Goal: Task Accomplishment & Management: Use online tool/utility

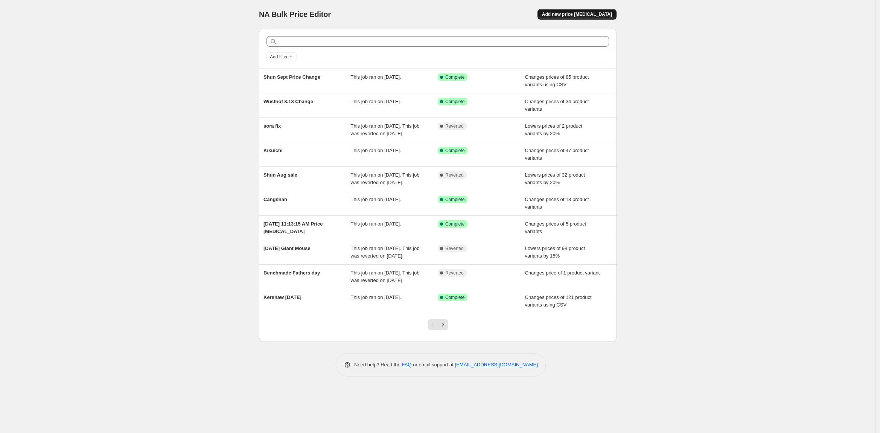
click at [583, 14] on span "Add new price [MEDICAL_DATA]" at bounding box center [577, 14] width 70 height 6
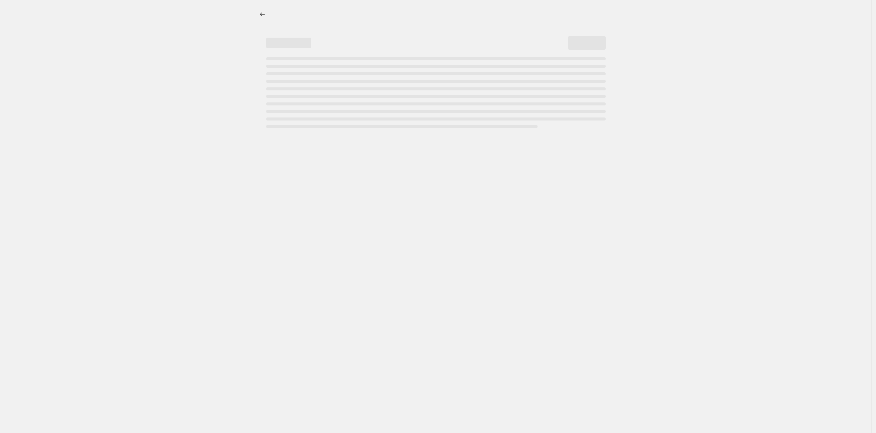
select select "percentage"
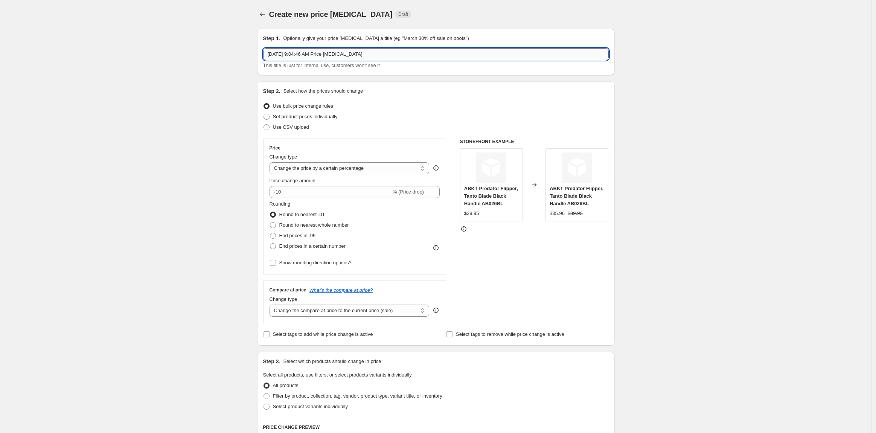
click at [333, 53] on input "[DATE] 9:04:46 AM Price [MEDICAL_DATA]" at bounding box center [436, 54] width 346 height 12
drag, startPoint x: 391, startPoint y: 55, endPoint x: 185, endPoint y: 52, distance: 206.4
click at [185, 52] on div "Create new price [MEDICAL_DATA]. This page is ready Create new price [MEDICAL_D…" at bounding box center [436, 401] width 872 height 802
type input "Shun Pairing"
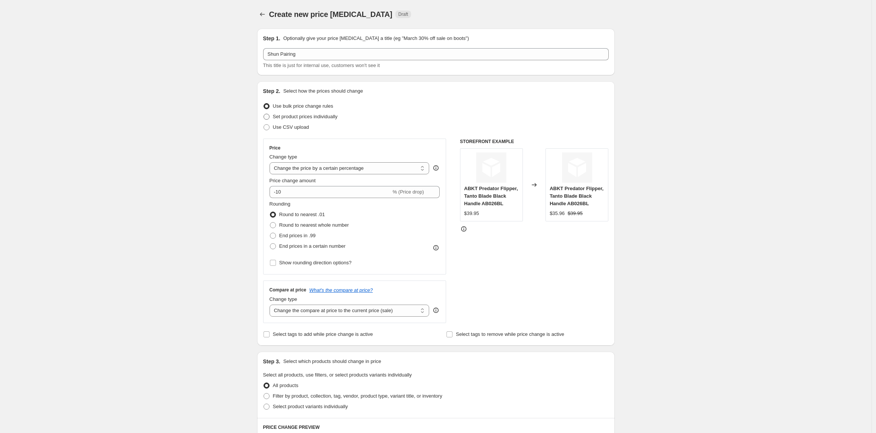
click at [268, 117] on span at bounding box center [267, 117] width 6 height 6
click at [264, 114] on input "Set product prices individually" at bounding box center [264, 114] width 0 height 0
radio input "true"
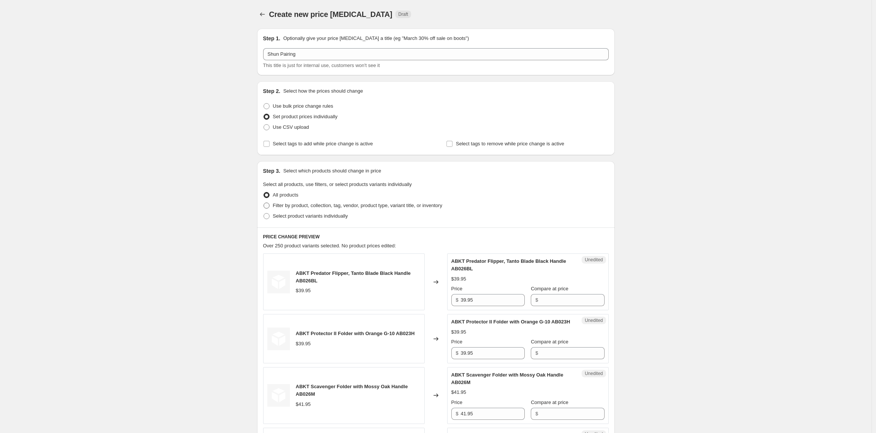
click at [269, 208] on span at bounding box center [267, 206] width 6 height 6
click at [264, 203] on input "Filter by product, collection, tag, vendor, product type, variant title, or inv…" at bounding box center [264, 203] width 0 height 0
radio input "true"
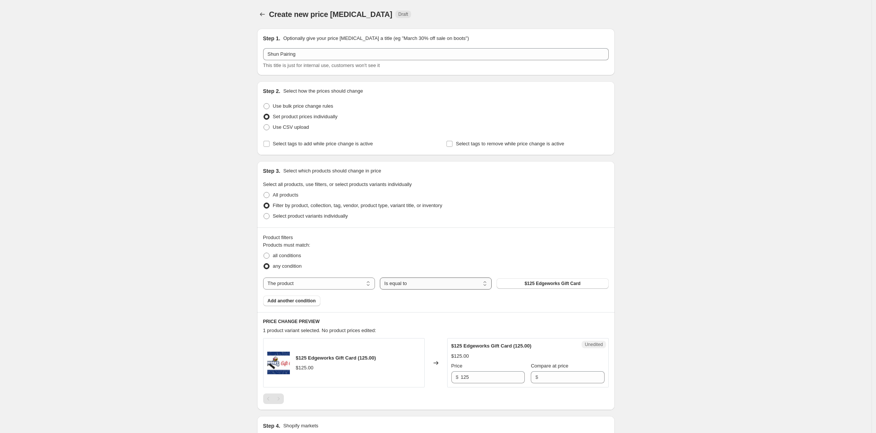
click at [405, 284] on select "Is equal to Is not equal to" at bounding box center [436, 284] width 112 height 12
click at [320, 283] on select "The product The product's collection The product's tag The product's vendor The…" at bounding box center [319, 284] width 112 height 12
select select "vendor"
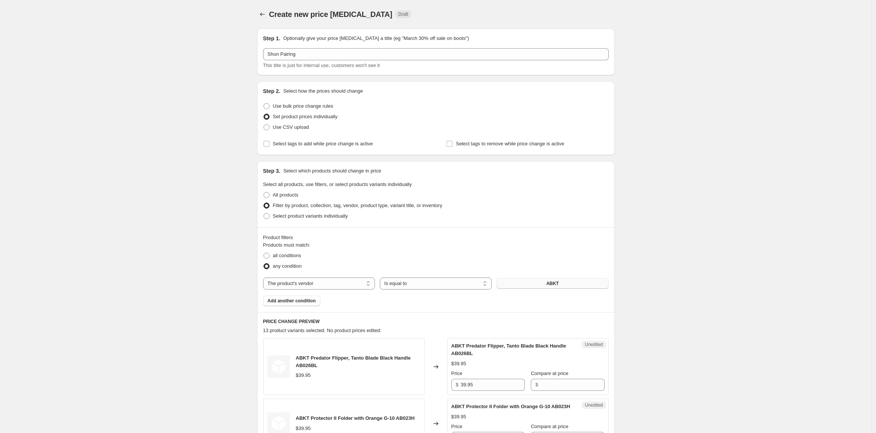
click at [550, 286] on button "ABKT" at bounding box center [553, 283] width 112 height 11
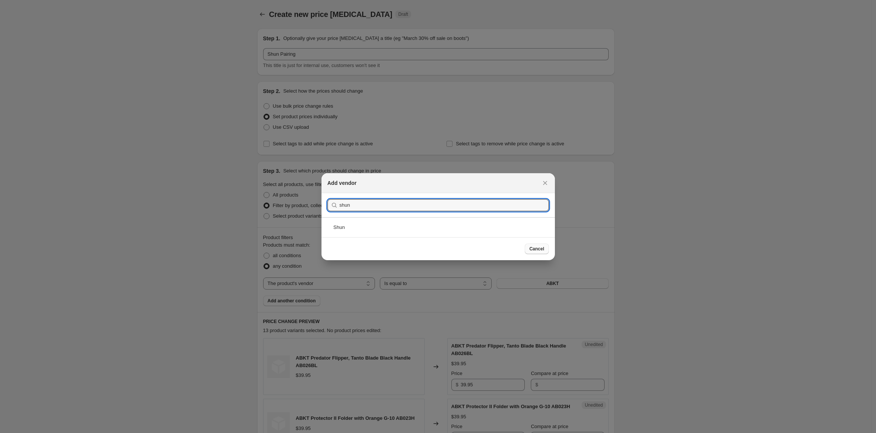
type input "shun"
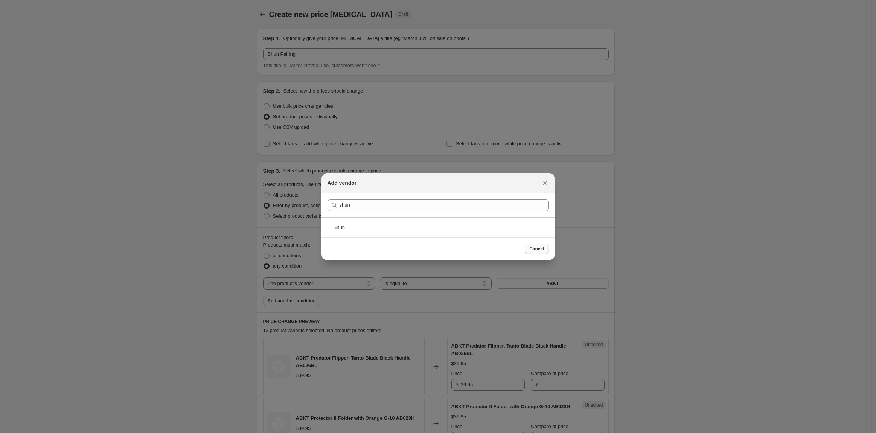
click at [535, 251] on span "Cancel" at bounding box center [536, 249] width 15 height 6
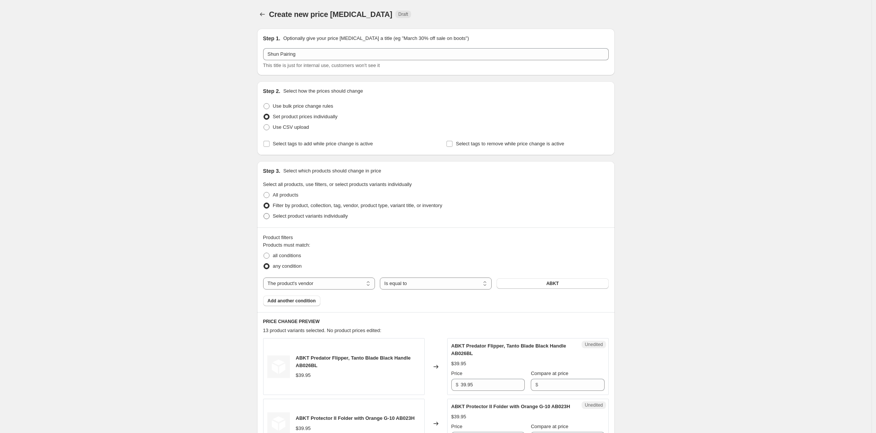
click at [267, 214] on span at bounding box center [267, 216] width 6 height 6
click at [264, 214] on input "Select product variants individually" at bounding box center [264, 213] width 0 height 0
radio input "true"
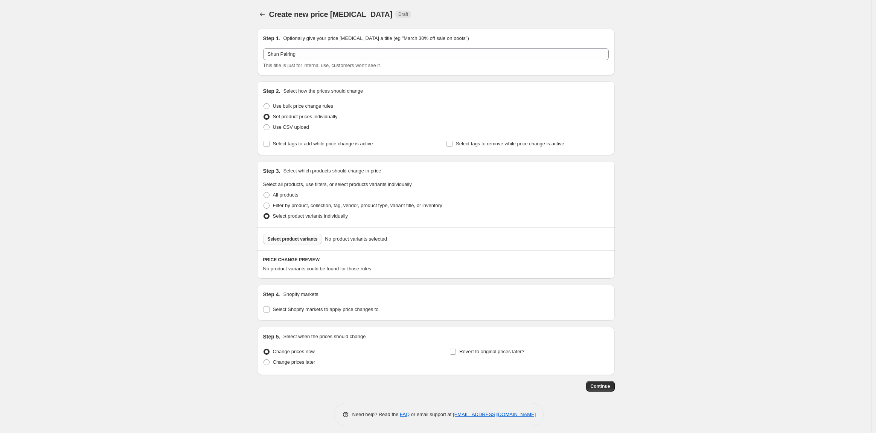
click at [285, 241] on span "Select product variants" at bounding box center [293, 239] width 50 height 6
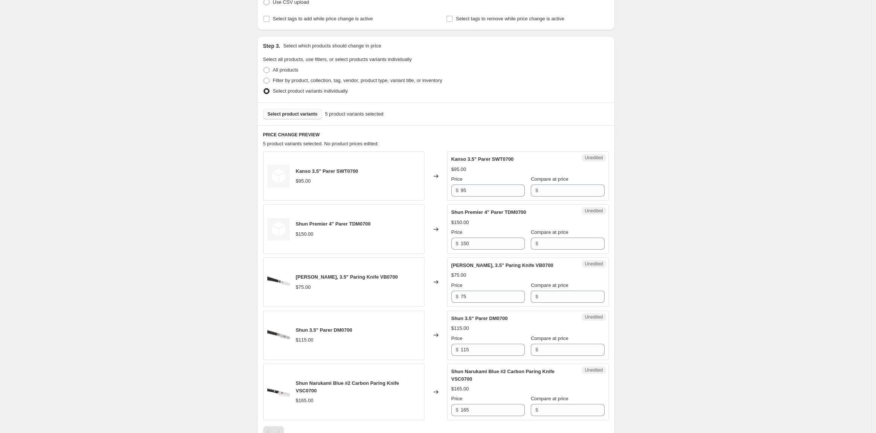
scroll to position [125, 0]
drag, startPoint x: 491, startPoint y: 190, endPoint x: 444, endPoint y: 191, distance: 47.4
click at [444, 191] on div "Kanso 3.5" Parer SWT0700 $95.00 Changed to Unedited Kanso 3.5" Parer SWT0700 $9…" at bounding box center [436, 175] width 346 height 49
type input "75"
click at [569, 192] on input "Compare at price" at bounding box center [572, 190] width 64 height 12
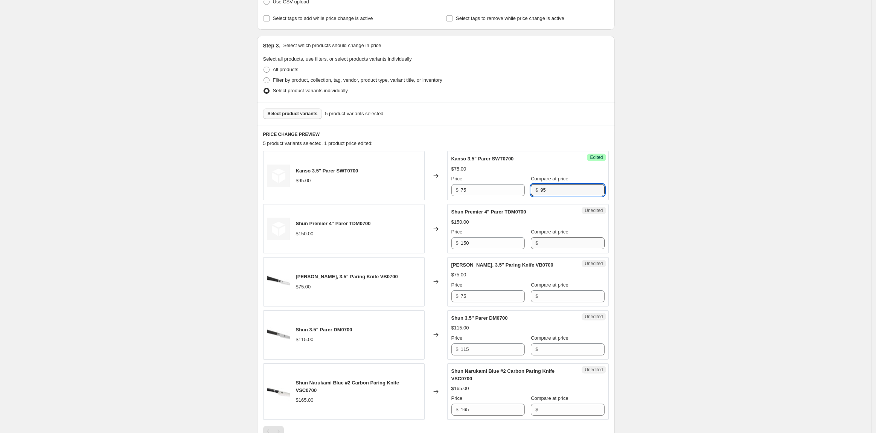
type input "95"
click at [555, 246] on input "Compare at price" at bounding box center [572, 243] width 64 height 12
type input "150"
drag, startPoint x: 478, startPoint y: 244, endPoint x: 446, endPoint y: 243, distance: 31.7
click at [446, 243] on div "Shun Premier 4" Parer TDM0700 $150.00 Changed to Success Edited Shun Premier 4"…" at bounding box center [436, 228] width 346 height 49
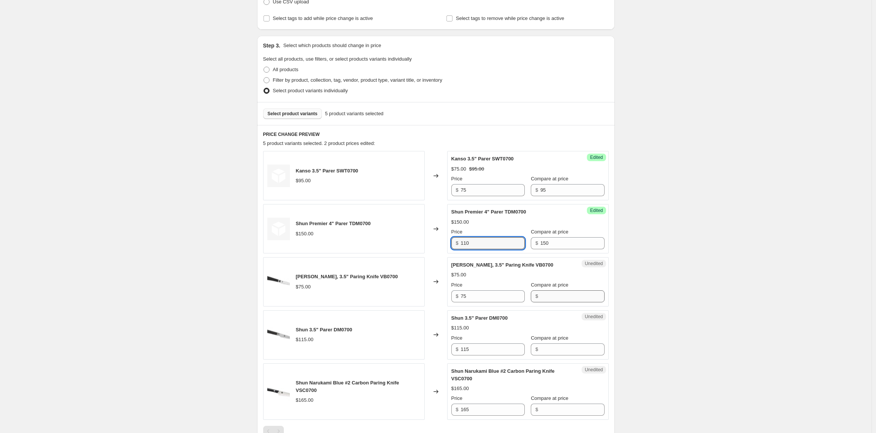
type input "110"
click at [546, 294] on input "Compare at price" at bounding box center [572, 296] width 64 height 12
type input "75"
drag, startPoint x: 485, startPoint y: 298, endPoint x: 445, endPoint y: 297, distance: 40.7
click at [445, 297] on div "[PERSON_NAME], 3.5" Paring Knife VB0700 $75.00 Changed to Success Edited [PERSO…" at bounding box center [436, 281] width 346 height 49
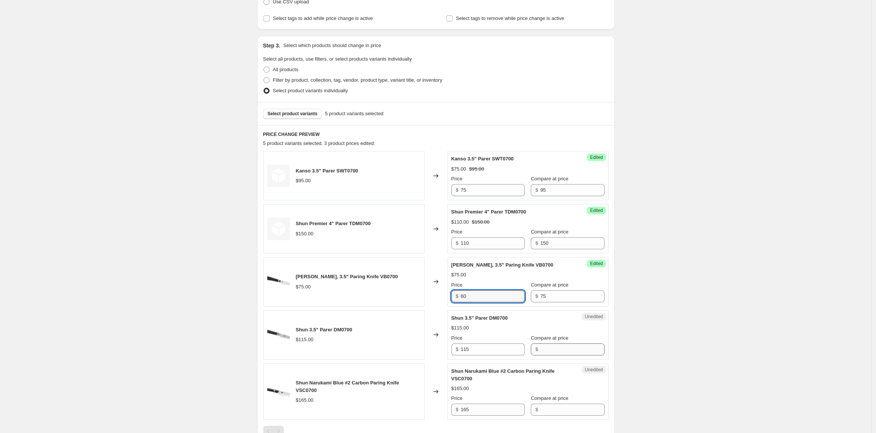
type input "60"
click at [548, 348] on input "Compare at price" at bounding box center [572, 349] width 64 height 12
type input "115"
drag, startPoint x: 481, startPoint y: 349, endPoint x: 455, endPoint y: 349, distance: 26.7
click at [455, 349] on div "$ 115" at bounding box center [487, 349] width 73 height 12
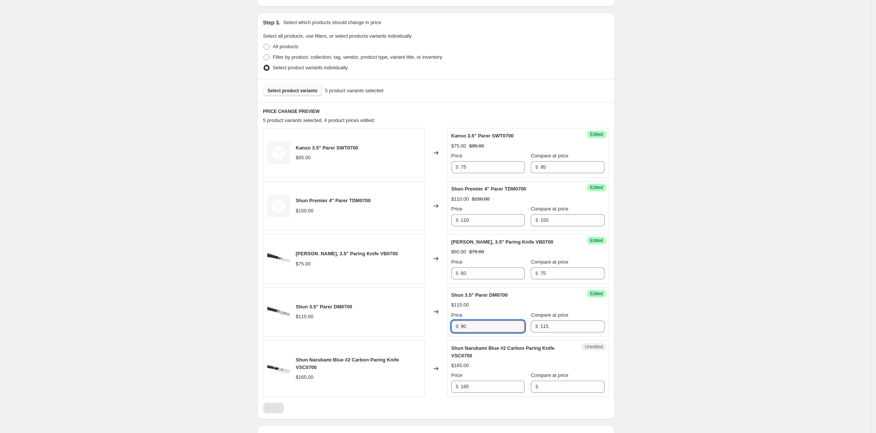
scroll to position [167, 0]
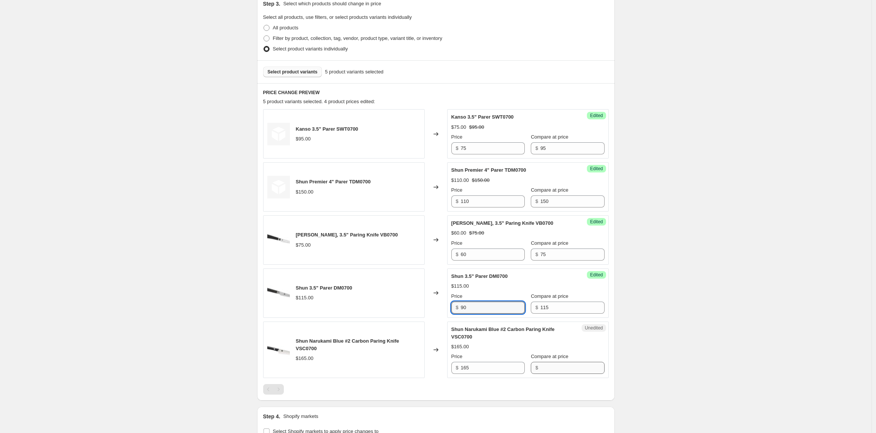
type input "90"
click at [564, 370] on input "Compare at price" at bounding box center [572, 368] width 64 height 12
type input "165"
drag, startPoint x: 487, startPoint y: 362, endPoint x: 461, endPoint y: 365, distance: 25.7
click at [461, 365] on div "$ 165" at bounding box center [487, 368] width 73 height 12
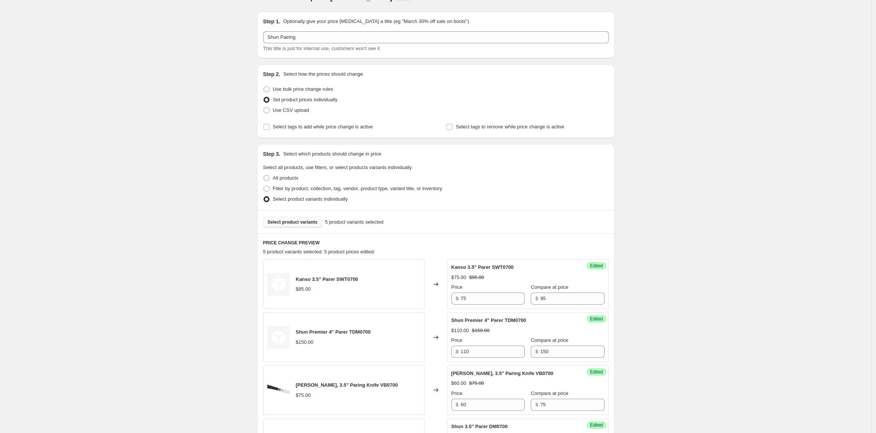
scroll to position [0, 0]
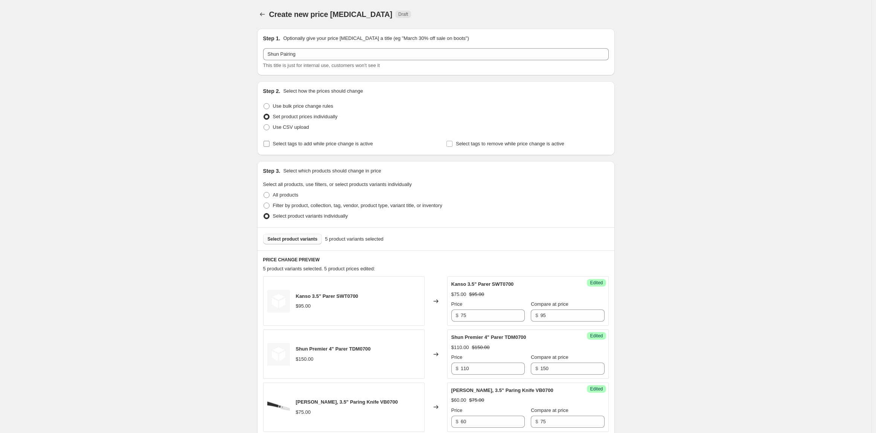
type input "125"
click at [269, 144] on input "Select tags to add while price change is active" at bounding box center [267, 144] width 6 height 6
checkbox input "true"
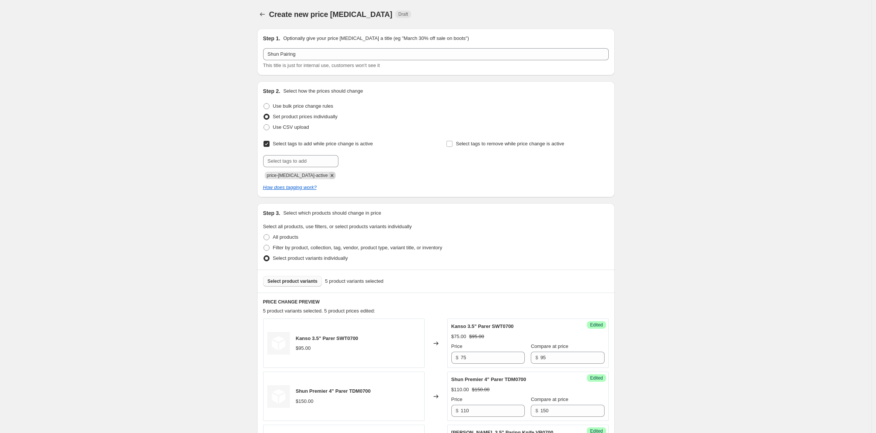
click at [329, 176] on icon "Remove price-change-job-active" at bounding box center [332, 175] width 7 height 7
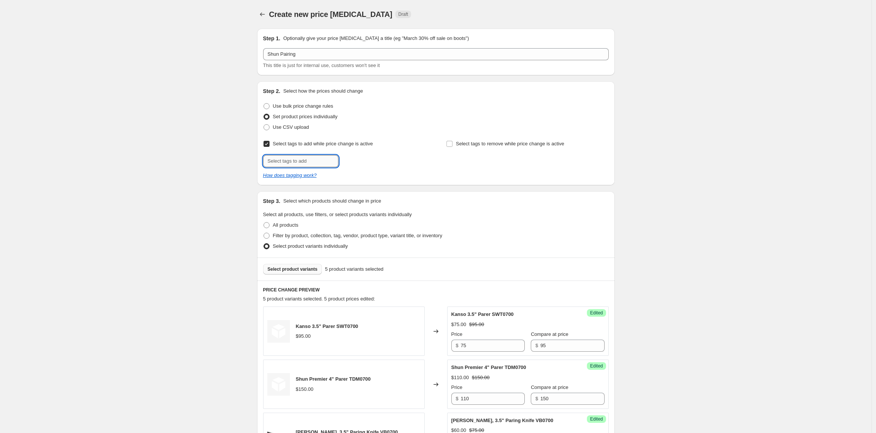
click at [315, 159] on input "text" at bounding box center [300, 161] width 75 height 12
type input "sale"
click at [362, 161] on span "sale" at bounding box center [359, 160] width 9 height 5
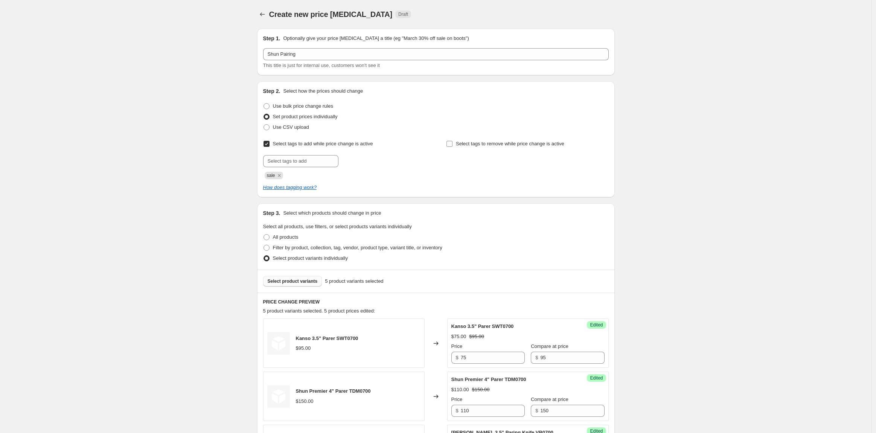
click at [450, 144] on input "Select tags to remove while price change is active" at bounding box center [450, 144] width 6 height 6
checkbox input "true"
click at [471, 161] on input "text" at bounding box center [483, 161] width 75 height 12
type input "sale"
click at [539, 161] on span "Add sale" at bounding box center [537, 160] width 19 height 6
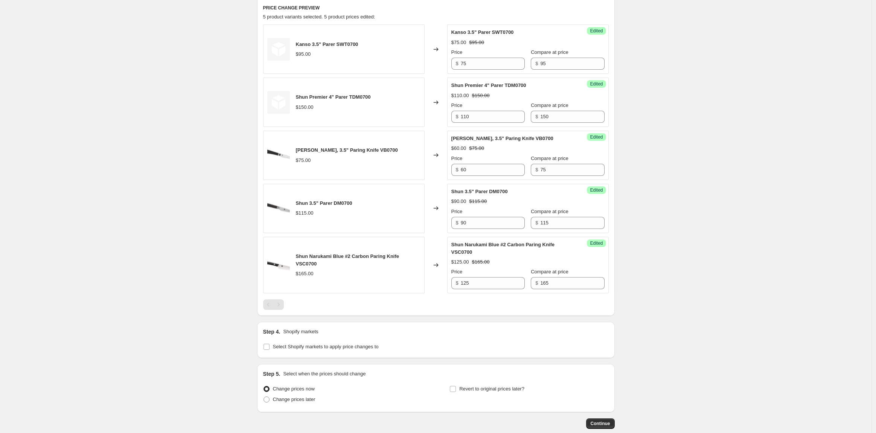
scroll to position [336, 0]
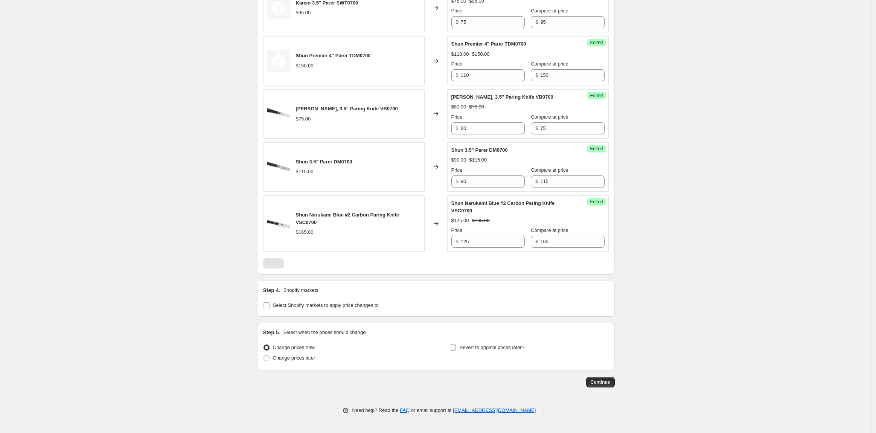
click at [455, 348] on input "Revert to original prices later?" at bounding box center [453, 348] width 6 height 6
checkbox input "true"
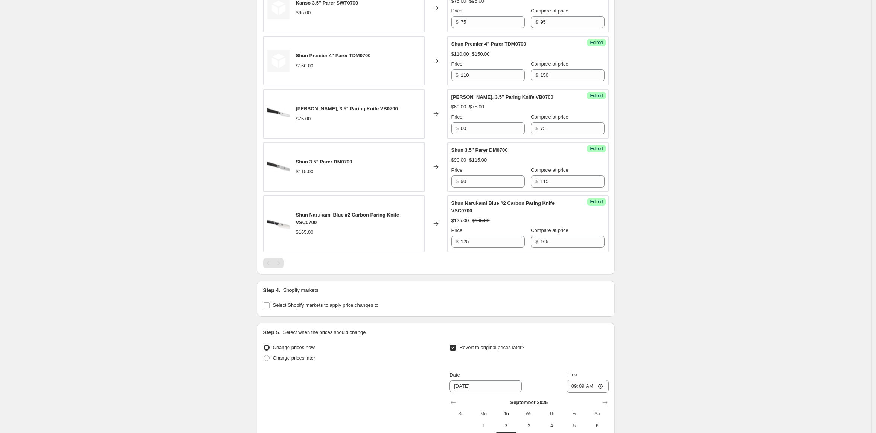
scroll to position [464, 0]
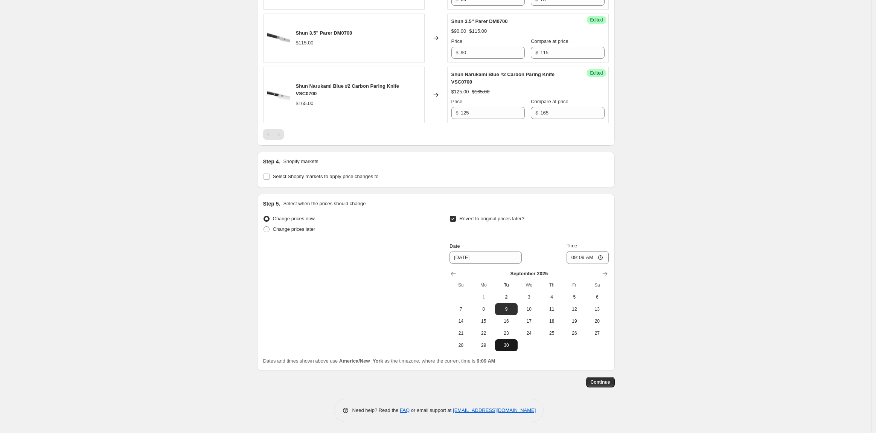
click at [507, 344] on span "30" at bounding box center [506, 345] width 17 height 6
type input "[DATE]"
click at [574, 260] on input "09:09" at bounding box center [588, 257] width 42 height 13
type input "23:59"
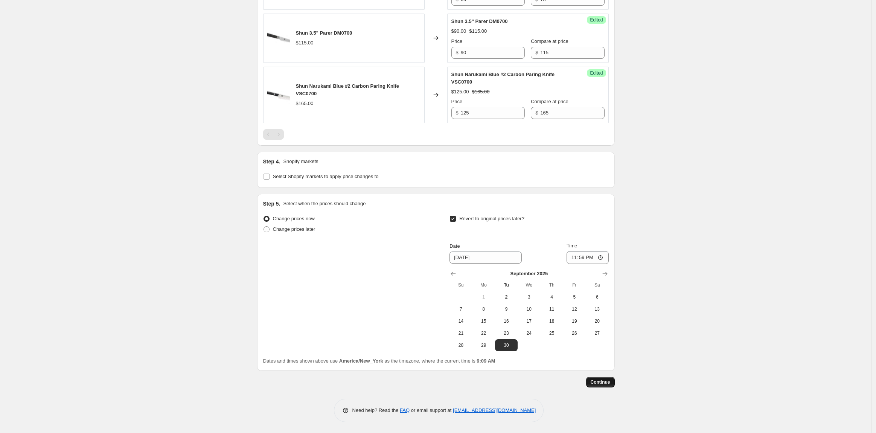
click at [598, 384] on span "Continue" at bounding box center [601, 382] width 20 height 6
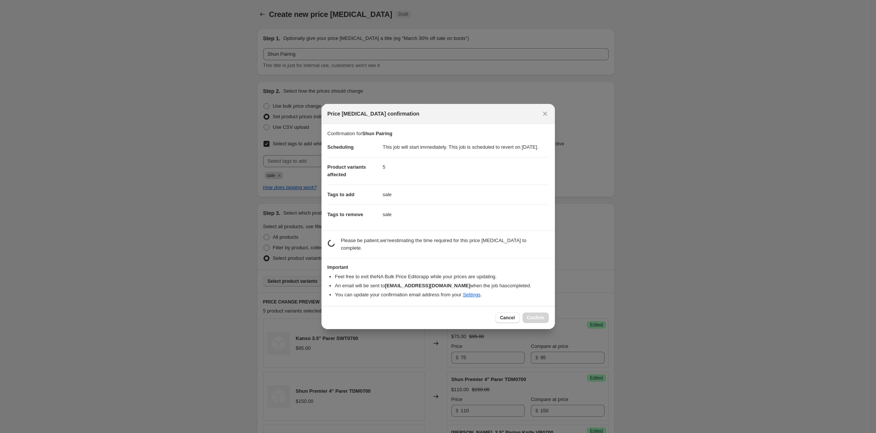
scroll to position [0, 0]
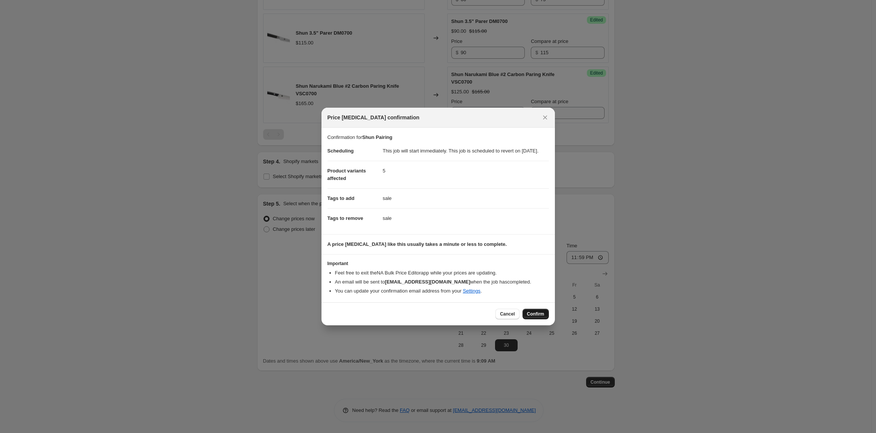
click at [538, 315] on span "Confirm" at bounding box center [535, 314] width 17 height 6
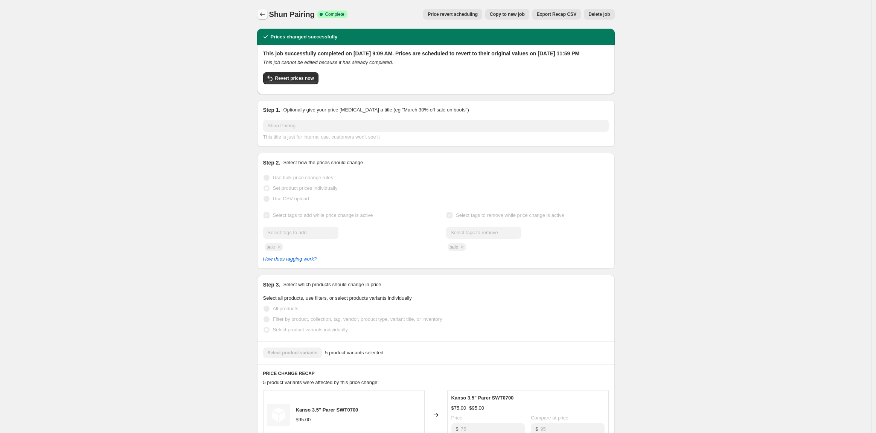
click at [266, 14] on icon "Price change jobs" at bounding box center [263, 15] width 8 height 8
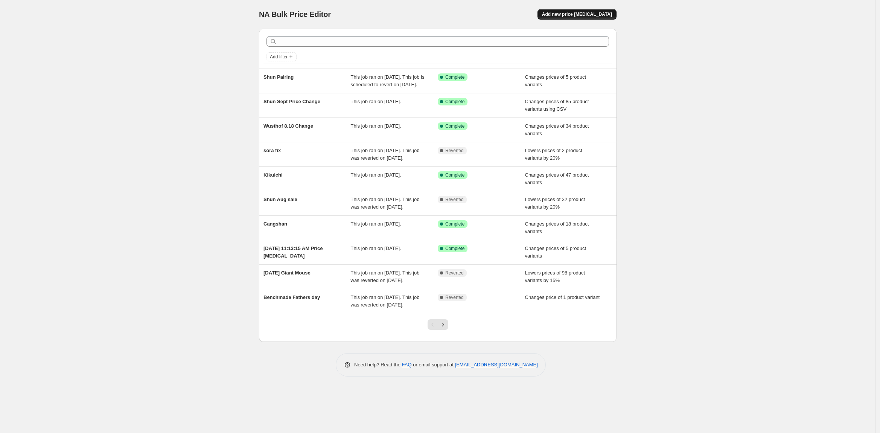
click at [574, 15] on span "Add new price [MEDICAL_DATA]" at bounding box center [577, 14] width 70 height 6
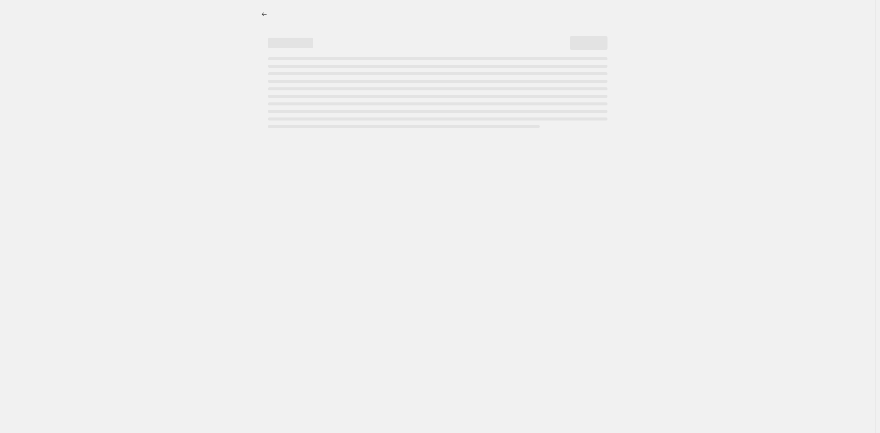
select select "percentage"
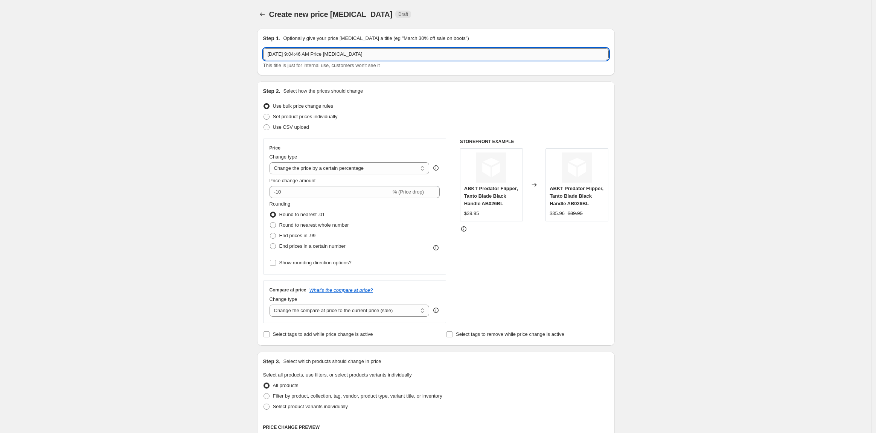
click at [318, 54] on input "[DATE] 9:04:46 AM Price [MEDICAL_DATA]" at bounding box center [436, 54] width 346 height 12
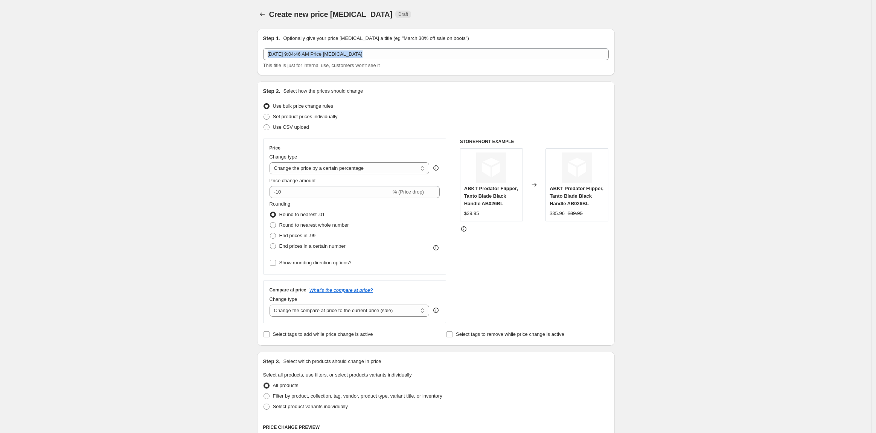
drag, startPoint x: 414, startPoint y: 46, endPoint x: 215, endPoint y: 69, distance: 200.1
click at [215, 69] on div "Create new price [MEDICAL_DATA]. This page is ready Create new price [MEDICAL_D…" at bounding box center [436, 401] width 872 height 802
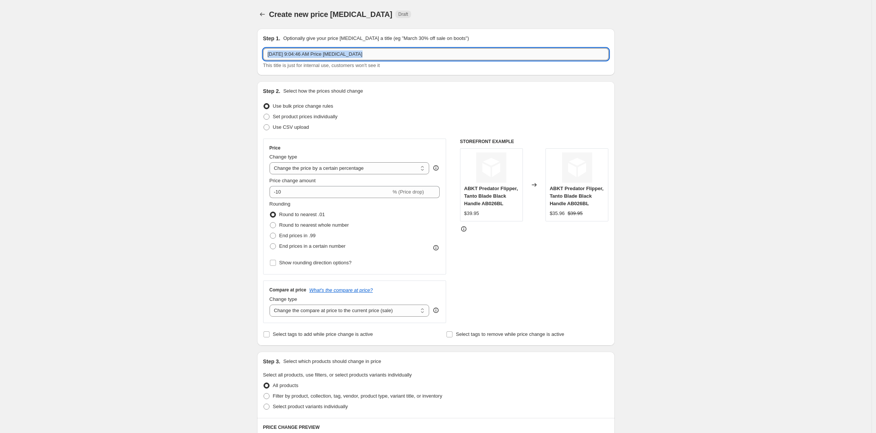
click at [365, 56] on input "[DATE] 9:04:46 AM Price [MEDICAL_DATA]" at bounding box center [436, 54] width 346 height 12
drag, startPoint x: 367, startPoint y: 56, endPoint x: 267, endPoint y: 57, distance: 100.5
click at [267, 57] on input "[DATE] 9:04:46 AM Price [MEDICAL_DATA]" at bounding box center [436, 54] width 346 height 12
type input "Shun 2nd 1/2 Promo"
click at [276, 117] on span "Set product prices individually" at bounding box center [305, 117] width 65 height 6
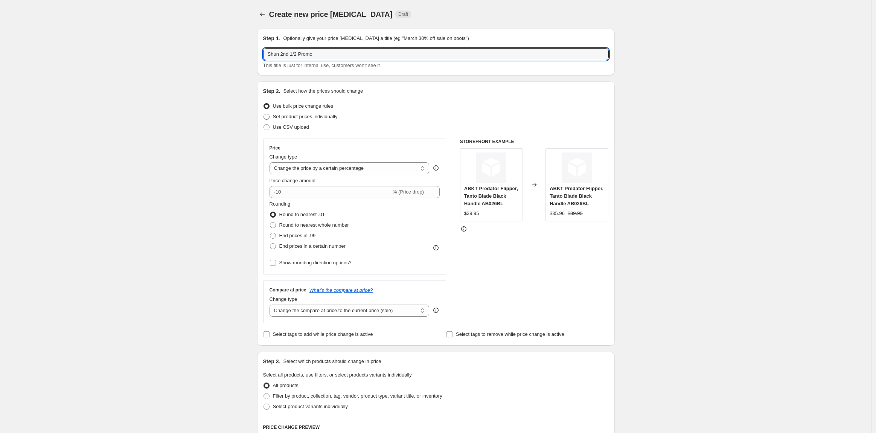
click at [264, 114] on input "Set product prices individually" at bounding box center [264, 114] width 0 height 0
radio input "true"
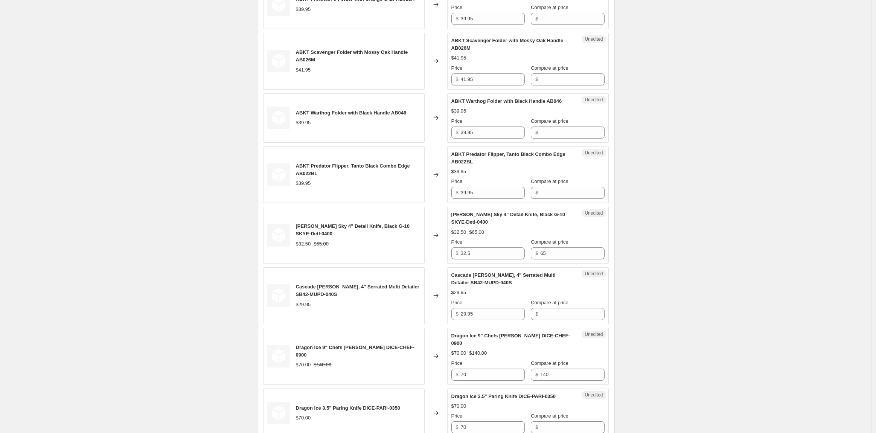
scroll to position [41, 0]
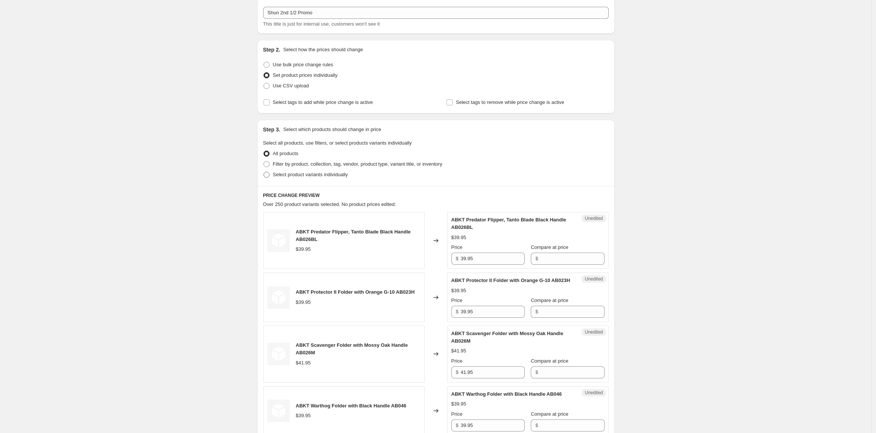
click at [267, 173] on span at bounding box center [267, 175] width 6 height 6
click at [264, 172] on input "Select product variants individually" at bounding box center [264, 172] width 0 height 0
radio input "true"
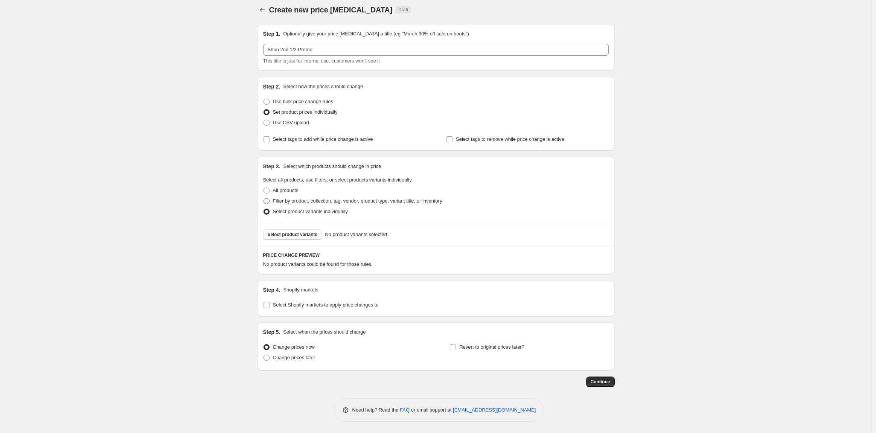
scroll to position [5, 0]
click at [304, 235] on span "Select product variants" at bounding box center [293, 235] width 50 height 6
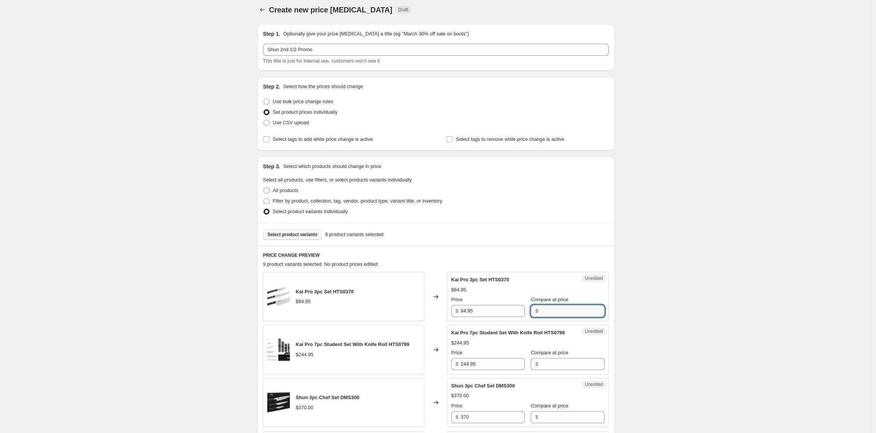
click at [561, 314] on input "Compare at price" at bounding box center [572, 311] width 64 height 12
type input "84.95"
drag, startPoint x: 503, startPoint y: 314, endPoint x: 452, endPoint y: 311, distance: 50.5
click at [452, 311] on div "Success Edited [PERSON_NAME] Pro 3pc Set HTS0370 $84.95 Price $ 84.95 Compare a…" at bounding box center [528, 296] width 162 height 49
type input "55"
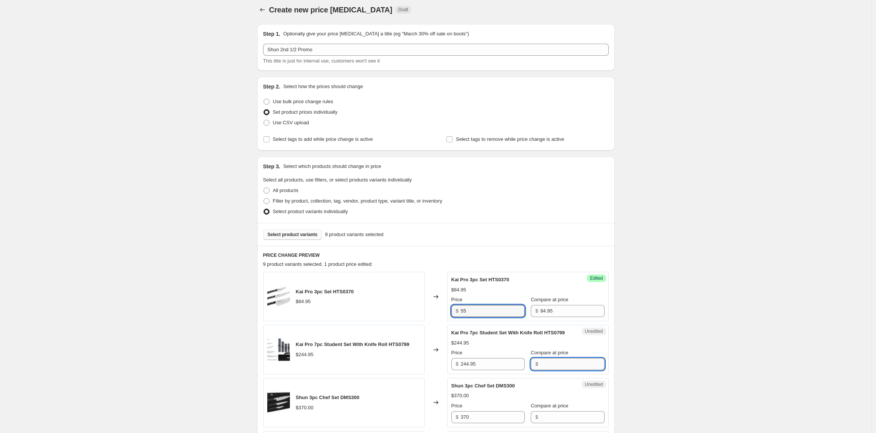
click at [546, 370] on input "Compare at price" at bounding box center [572, 364] width 64 height 12
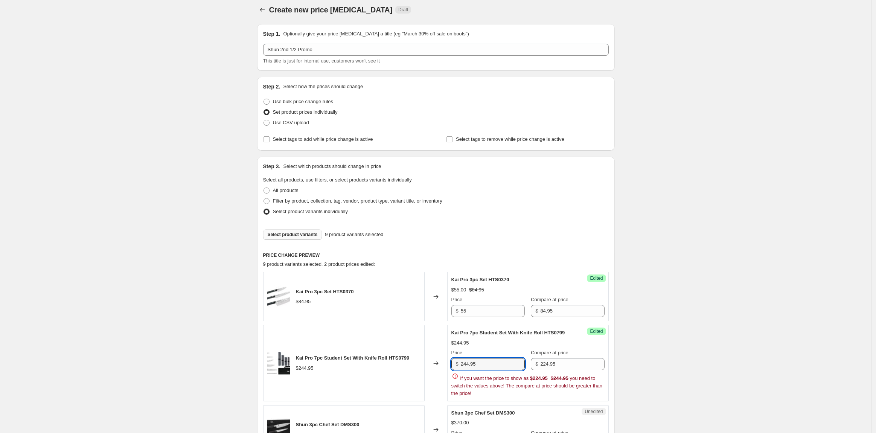
drag, startPoint x: 505, startPoint y: 371, endPoint x: 451, endPoint y: 370, distance: 53.5
click at [451, 370] on div "Success Edited [PERSON_NAME] Pro 7pc Student Set With Knife Roll HTS0799 $244.9…" at bounding box center [528, 363] width 162 height 76
click at [547, 363] on input "224.95" at bounding box center [572, 364] width 64 height 12
type input "244.95"
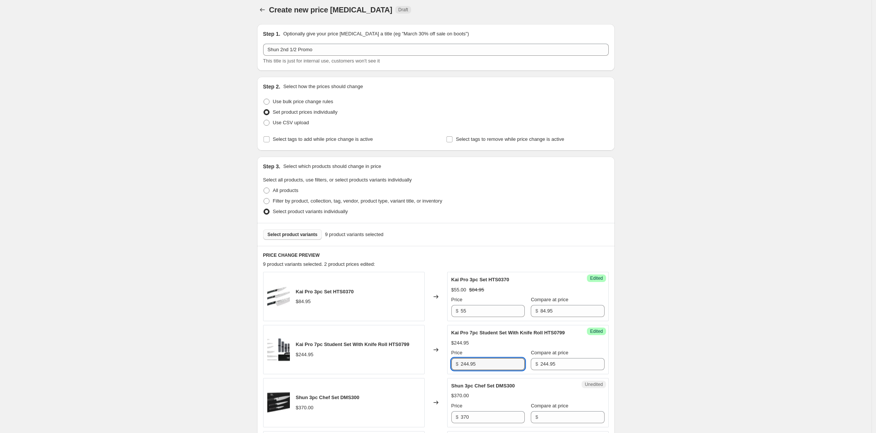
drag, startPoint x: 500, startPoint y: 363, endPoint x: 441, endPoint y: 361, distance: 58.8
click at [441, 361] on div "[PERSON_NAME] Pro 7pc Student Set With Knife Roll HTS0799 $244.95 Changed to Su…" at bounding box center [436, 349] width 346 height 49
type input "339.95"
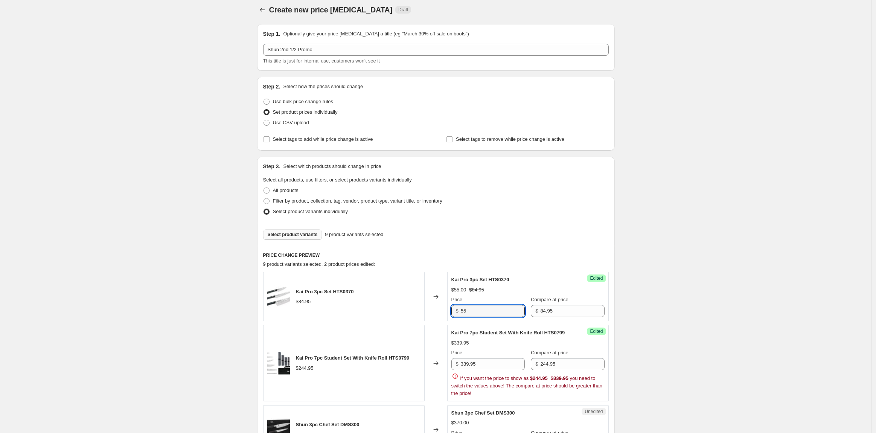
drag, startPoint x: 491, startPoint y: 309, endPoint x: 450, endPoint y: 310, distance: 41.0
click at [450, 310] on div "Success Edited [PERSON_NAME] Pro 3pc Set HTS0370 $55.00 $84.95 Price $ 55 Compa…" at bounding box center [528, 296] width 162 height 49
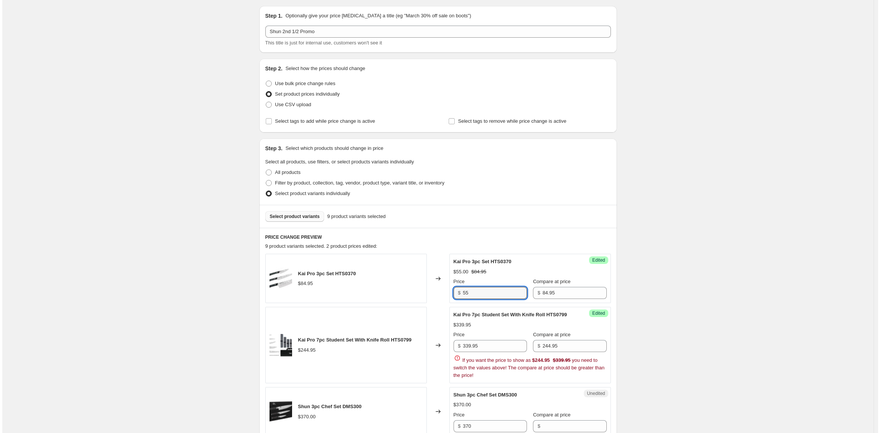
scroll to position [0, 0]
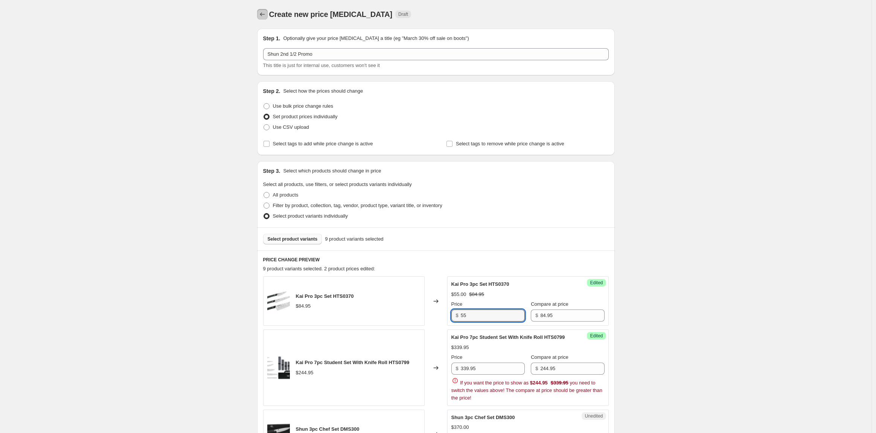
click at [259, 15] on button "Price change jobs" at bounding box center [262, 14] width 11 height 11
